Goal: Information Seeking & Learning: Learn about a topic

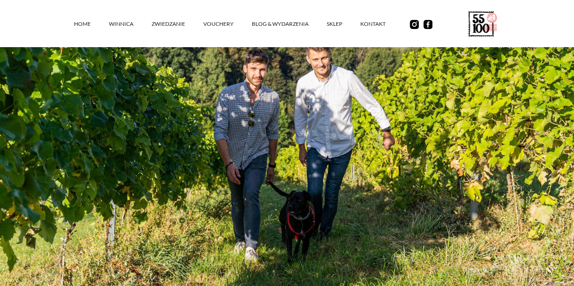
scroll to position [308, 0]
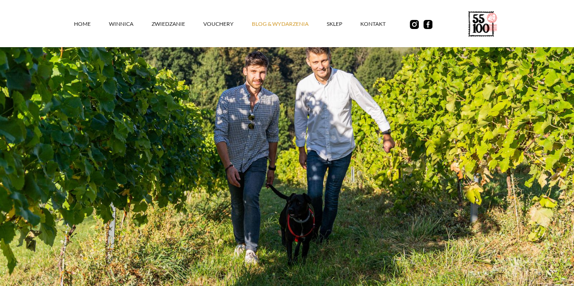
click at [252, 29] on link "Blog & Wydarzenia" at bounding box center [289, 23] width 75 height 27
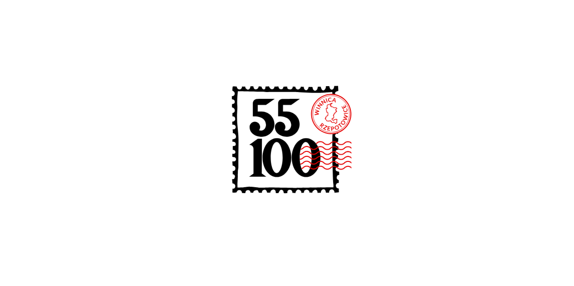
scroll to position [230, 0]
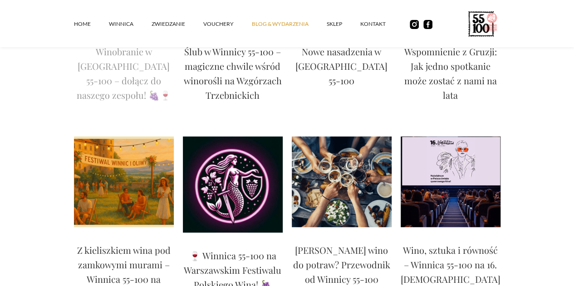
click at [103, 78] on p "Winobranie w Winnicy 55-100 – dołącz do naszego zespołu! 🍇🍷" at bounding box center [124, 73] width 100 height 58
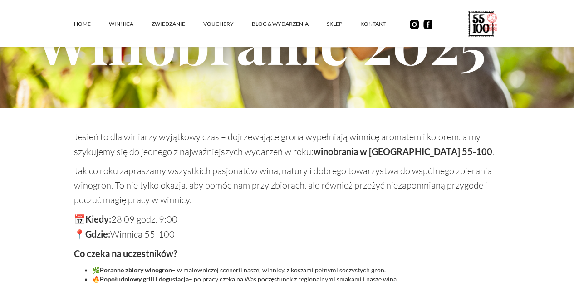
scroll to position [484, 0]
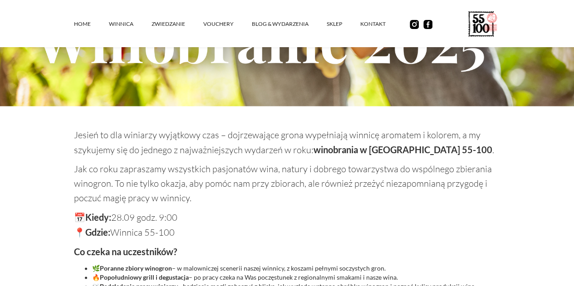
click at [340, 211] on div "Jesień to dla winiarzy wyjątkowy czas – dojrzewające grona wypełniają winnicę a…" at bounding box center [287, 255] width 426 height 254
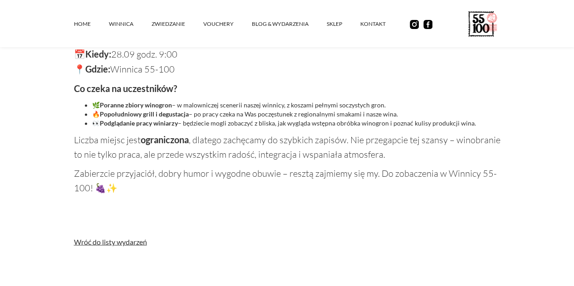
scroll to position [599, 0]
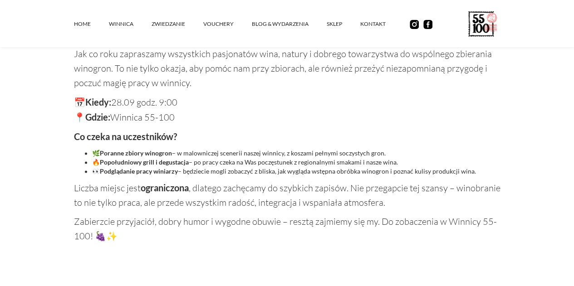
click at [83, 285] on link "Wróć do listy wydarzeń" at bounding box center [287, 289] width 426 height 9
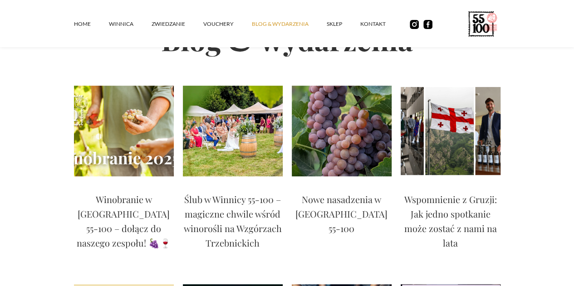
scroll to position [91, 0]
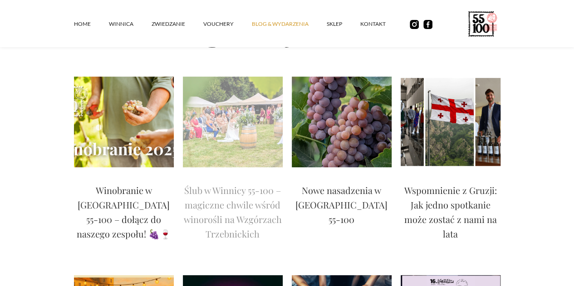
click at [216, 139] on img at bounding box center [233, 122] width 100 height 91
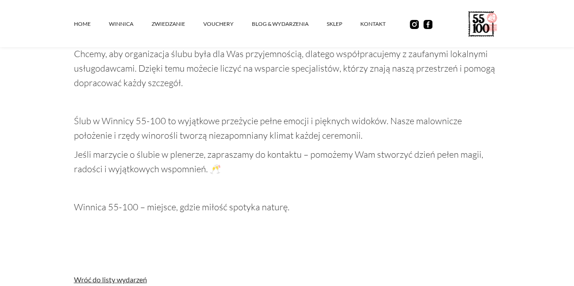
scroll to position [853, 0]
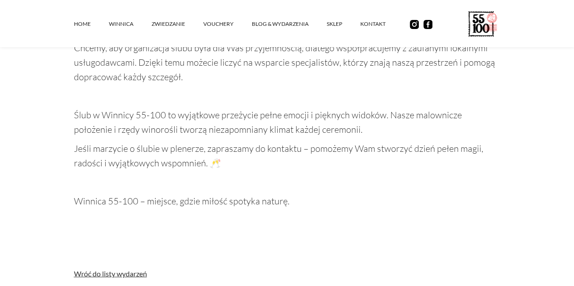
click at [79, 269] on link "Wróć do listy wydarzeń" at bounding box center [287, 273] width 426 height 9
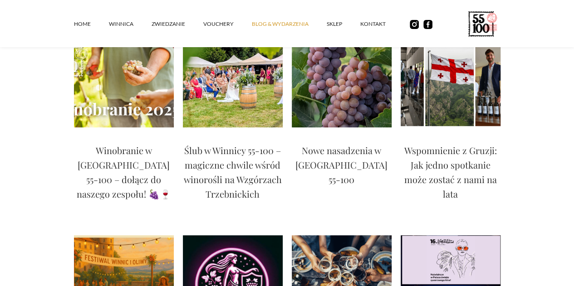
scroll to position [139, 0]
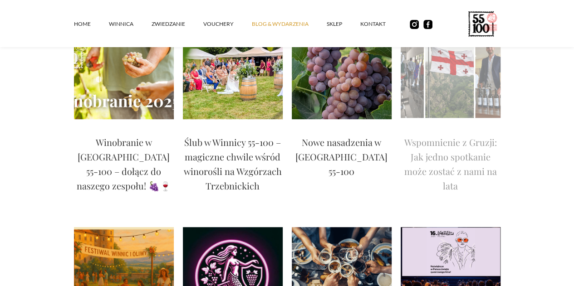
click at [494, 178] on p "Wspomnienie z Gruzji: Jak jedno spotkanie może zostać z nami na lata" at bounding box center [451, 164] width 100 height 58
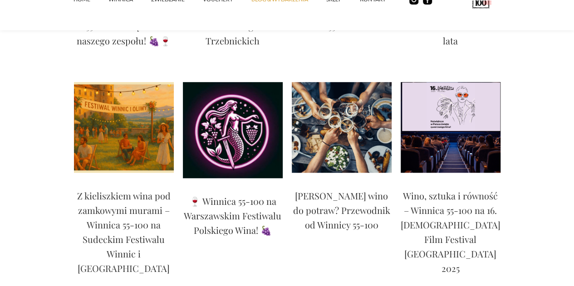
scroll to position [302, 0]
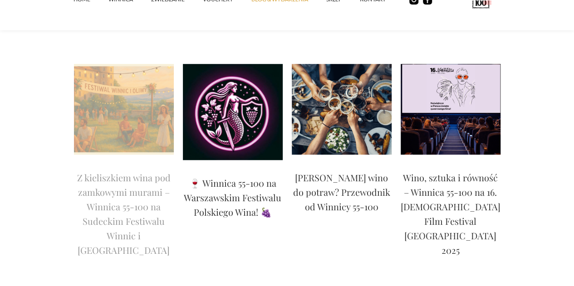
click at [83, 234] on p "Z kieliszkiem wina pod zamkowymi murami – Winnica 55-100 na Sudeckim Festiwalu …" at bounding box center [124, 214] width 100 height 87
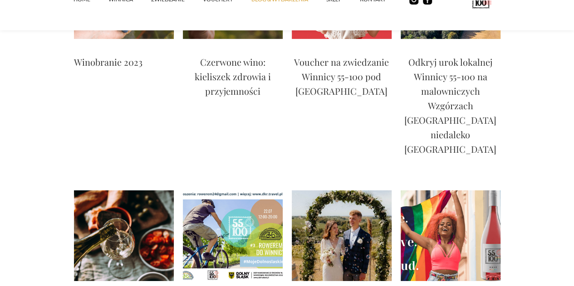
scroll to position [1548, 0]
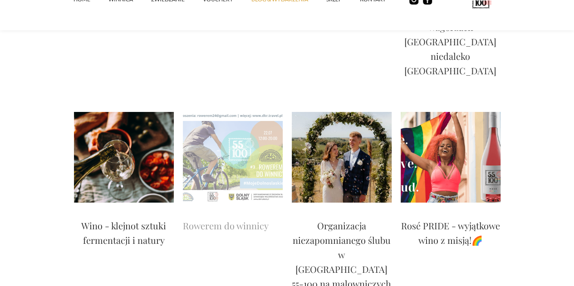
click at [208, 158] on img at bounding box center [233, 157] width 100 height 91
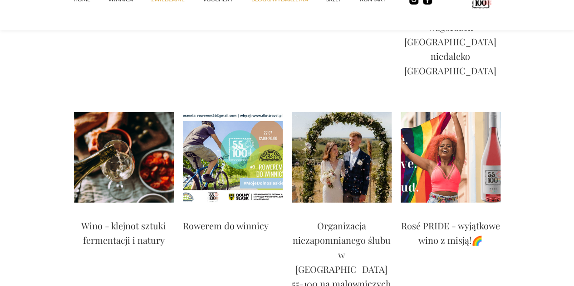
click at [151, 6] on link "ZWIEDZANIE" at bounding box center [177, -1] width 52 height 27
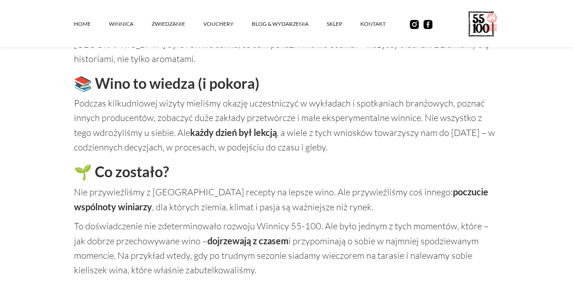
scroll to position [889, 0]
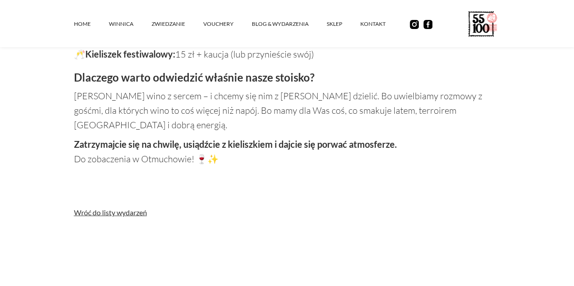
scroll to position [931, 0]
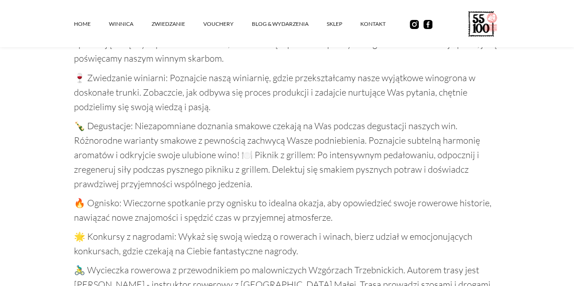
scroll to position [810, 0]
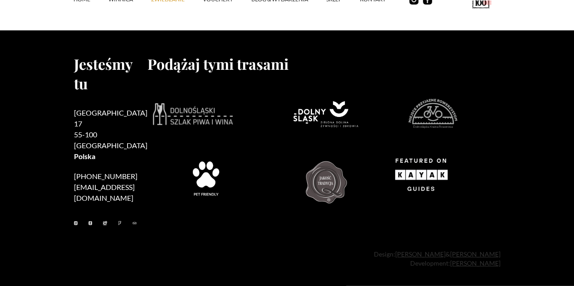
scroll to position [2968, 0]
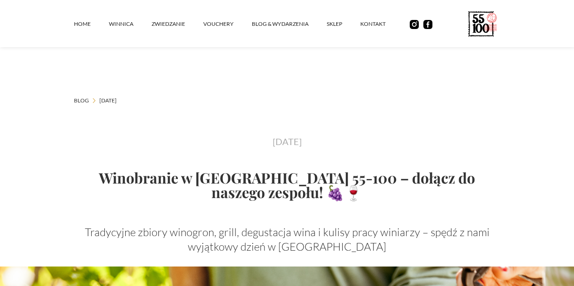
scroll to position [599, 0]
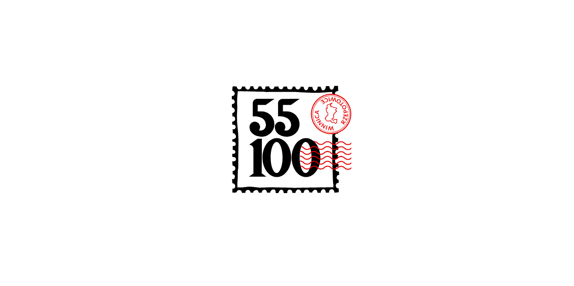
scroll to position [230, 0]
